Goal: Communication & Community: Answer question/provide support

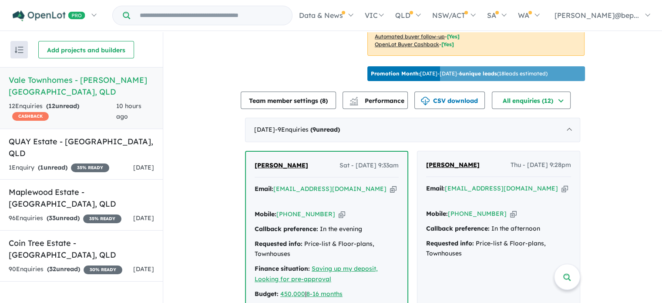
scroll to position [380, 0]
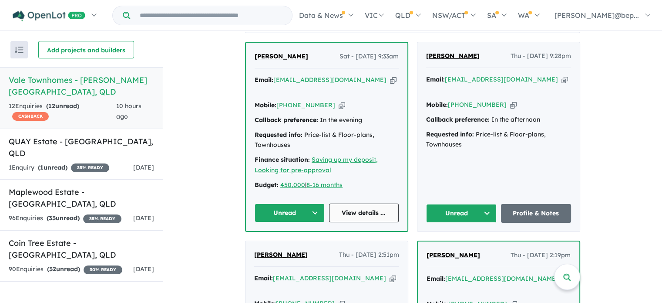
click at [377, 203] on link "View details ..." at bounding box center [364, 212] width 70 height 19
click at [516, 204] on link "Profile & Notes" at bounding box center [536, 213] width 71 height 19
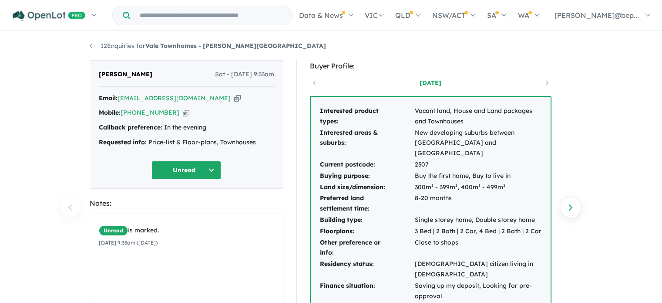
click at [234, 99] on icon "button" at bounding box center [237, 98] width 7 height 9
click at [235, 47] on strong "Vale Townhomes - [PERSON_NAME][GEOGRAPHIC_DATA]" at bounding box center [235, 46] width 181 height 8
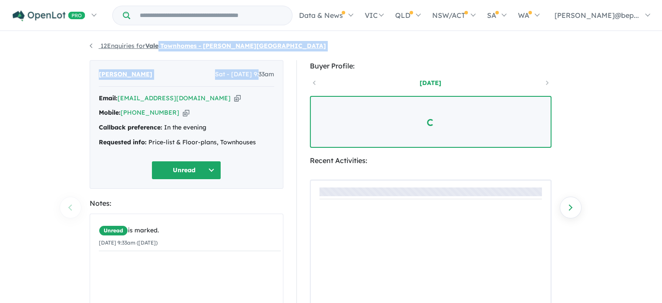
drag, startPoint x: 247, startPoint y: 54, endPoint x: 160, endPoint y: 49, distance: 87.2
click at [160, 49] on div "12 Enquiries for Vale Townhomes - [PERSON_NAME][GEOGRAPHIC_DATA] Previous enqui…" at bounding box center [331, 168] width 497 height 272
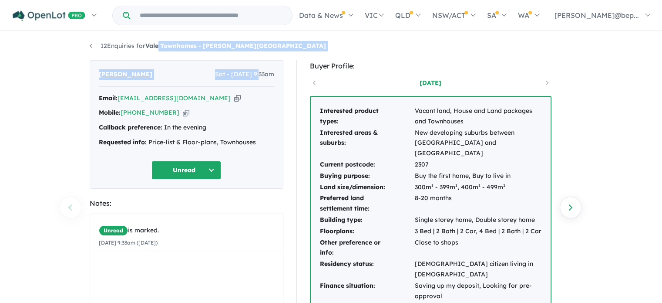
click at [274, 45] on ul "12 Enquiries for Vale Townhomes - [PERSON_NAME][GEOGRAPHIC_DATA]" at bounding box center [331, 46] width 483 height 10
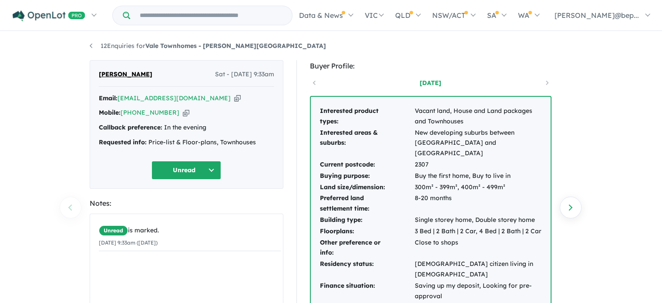
click at [245, 42] on ul "12 Enquiries for Vale Townhomes - [PERSON_NAME][GEOGRAPHIC_DATA]" at bounding box center [331, 46] width 483 height 10
drag, startPoint x: 241, startPoint y: 44, endPoint x: 148, endPoint y: 46, distance: 92.8
click at [148, 46] on ul "12 Enquiries for Vale Townhomes - [PERSON_NAME][GEOGRAPHIC_DATA]" at bounding box center [331, 46] width 483 height 10
copy strong "Vale Townhomes - [PERSON_NAME][GEOGRAPHIC_DATA]"
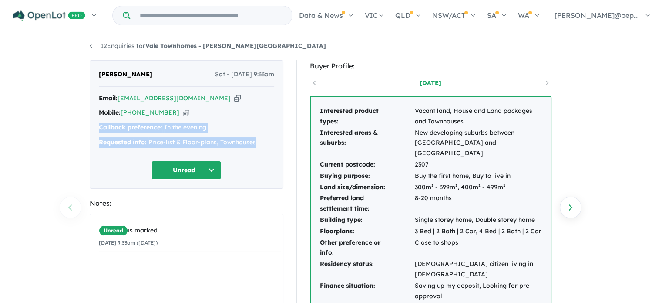
drag, startPoint x: 262, startPoint y: 142, endPoint x: 98, endPoint y: 129, distance: 165.1
click at [98, 129] on div "Filza Tariq Sat - [DATE] 9:33am Email: [EMAIL_ADDRESS][DOMAIN_NAME] Copied! Mob…" at bounding box center [187, 124] width 194 height 128
copy div "Callback preference: In the evening Requested info: Price-list & Floor-plans, T…"
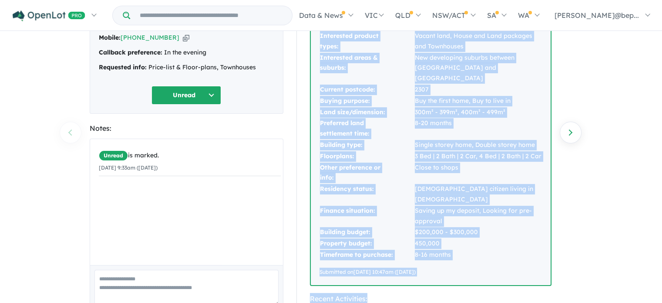
scroll to position [113, 0]
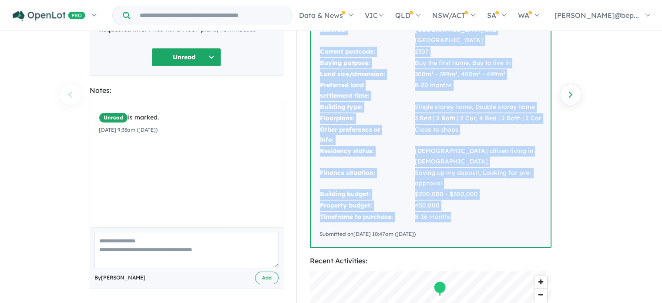
drag, startPoint x: 319, startPoint y: 111, endPoint x: 458, endPoint y: 199, distance: 164.7
click at [458, 199] on div "Interested product types: Vacant land, House and Land packages and Townhouses I…" at bounding box center [431, 115] width 240 height 263
copy tbody "Interested product types: Vacant land, House and Land packages and Townhouses I…"
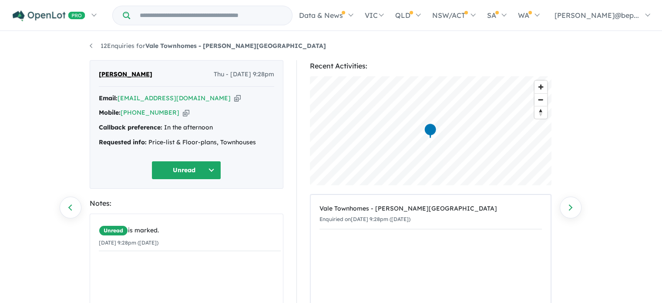
click at [234, 96] on icon "button" at bounding box center [237, 98] width 7 height 9
drag, startPoint x: 240, startPoint y: 47, endPoint x: 148, endPoint y: 44, distance: 91.5
click at [148, 44] on ul "12 Enquiries for Vale Townhomes - [PERSON_NAME][GEOGRAPHIC_DATA]" at bounding box center [331, 46] width 483 height 10
copy strong "Vale Townhomes - [PERSON_NAME][GEOGRAPHIC_DATA]"
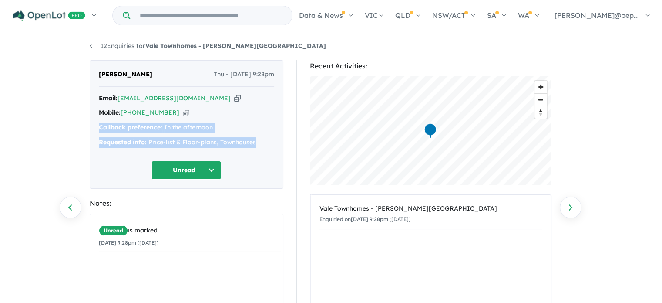
drag, startPoint x: 94, startPoint y: 125, endPoint x: 270, endPoint y: 144, distance: 176.6
click at [270, 144] on div "Hannah Du Thu - 18/09/2025, 9:28pm Email: du000043@gmal.com Copied! Mobile: +61…" at bounding box center [187, 124] width 194 height 128
copy div "Callback preference: In the afternoon Requested info: Price-list & Floor-plans,…"
